Goal: Find specific page/section: Find specific page/section

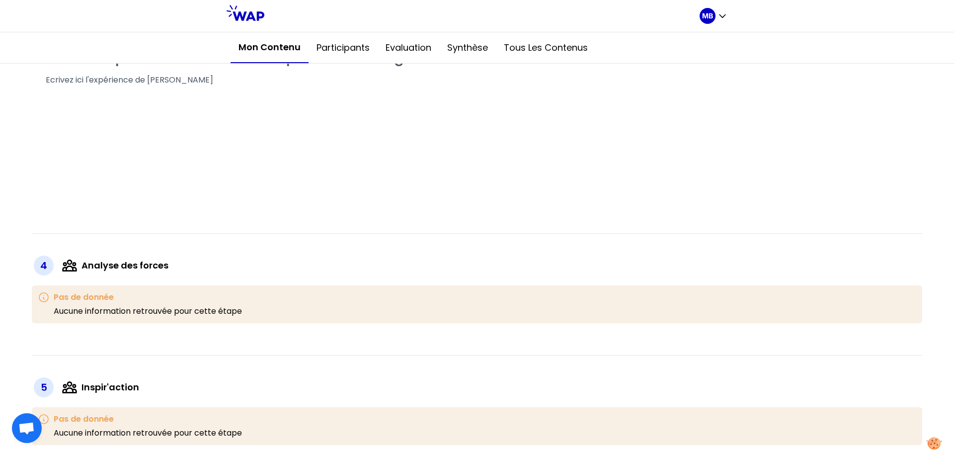
scroll to position [497, 0]
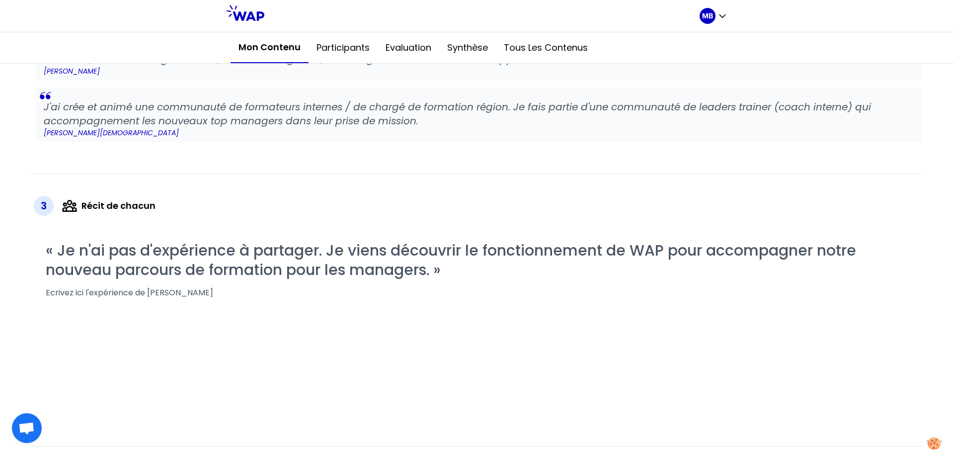
click at [250, 12] on icon at bounding box center [246, 13] width 38 height 16
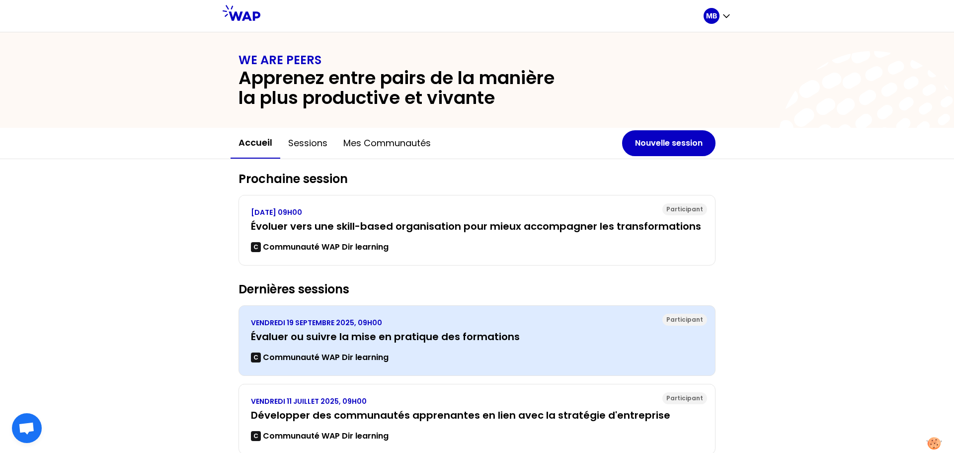
click at [406, 327] on div "[DATE] 09H00 Évaluer ou suivre la mise en pratique des formations C Communauté …" at bounding box center [477, 340] width 452 height 46
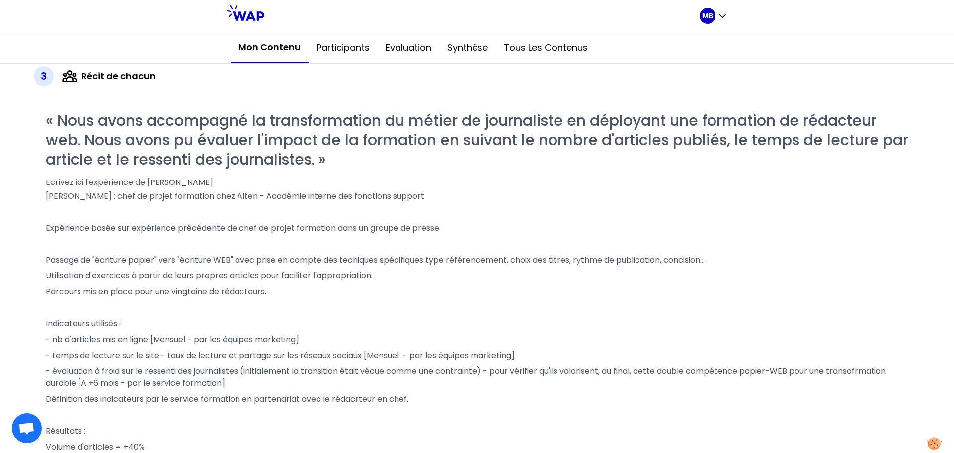
scroll to position [418, 0]
